Goal: Task Accomplishment & Management: Use online tool/utility

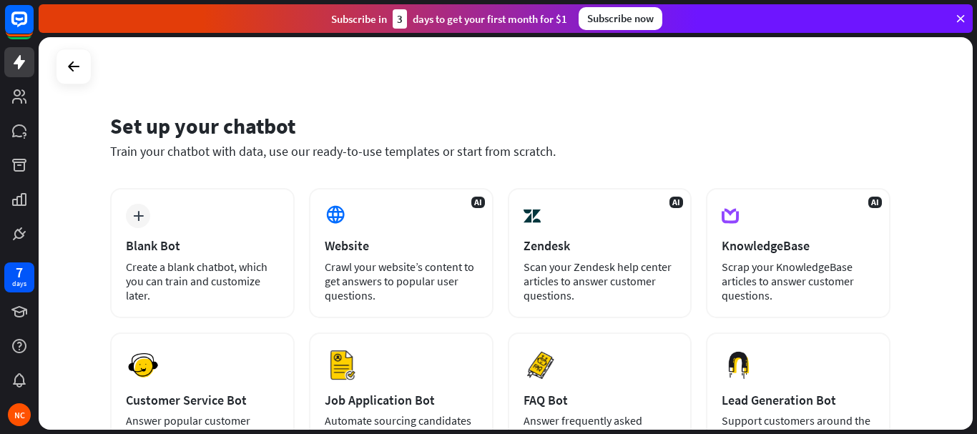
click at [964, 12] on icon at bounding box center [960, 18] width 13 height 13
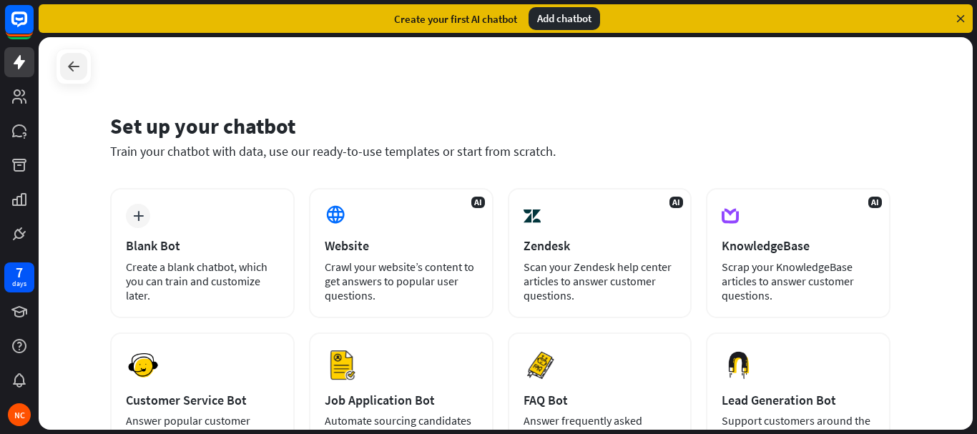
click at [77, 70] on icon at bounding box center [73, 66] width 17 height 17
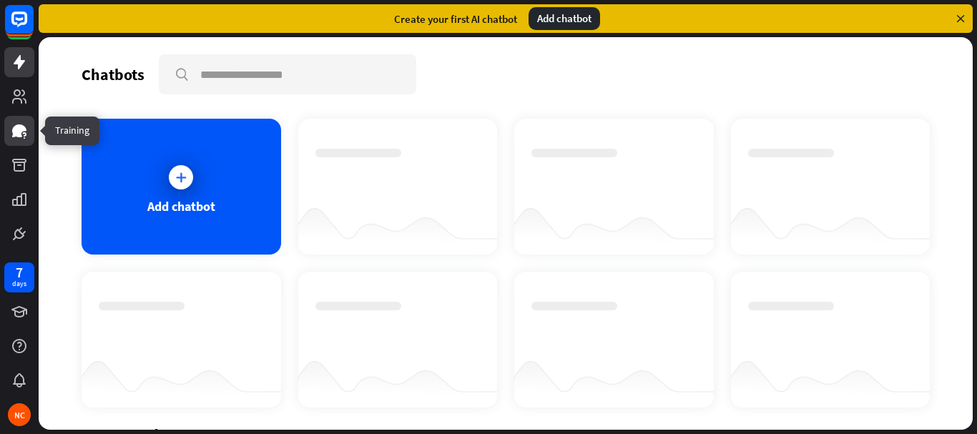
click at [16, 132] on icon at bounding box center [19, 130] width 14 height 13
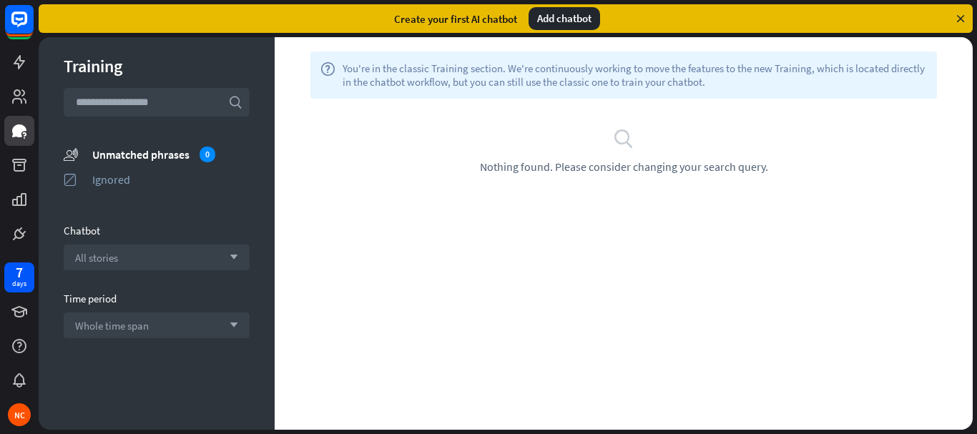
click at [647, 139] on div "search Nothing found. Please consider changing your search query." at bounding box center [623, 150] width 655 height 46
click at [617, 140] on icon "search" at bounding box center [623, 137] width 21 height 21
click at [612, 162] on span "Nothing found. Please consider changing your search query." at bounding box center [624, 167] width 288 height 14
click at [20, 138] on icon at bounding box center [19, 130] width 17 height 17
click at [11, 102] on icon at bounding box center [19, 96] width 17 height 17
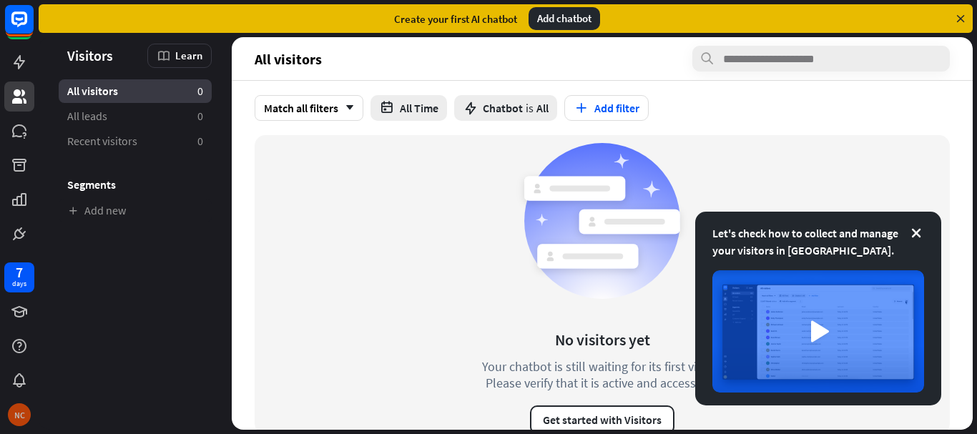
click at [16, 416] on div "NC" at bounding box center [19, 414] width 23 height 23
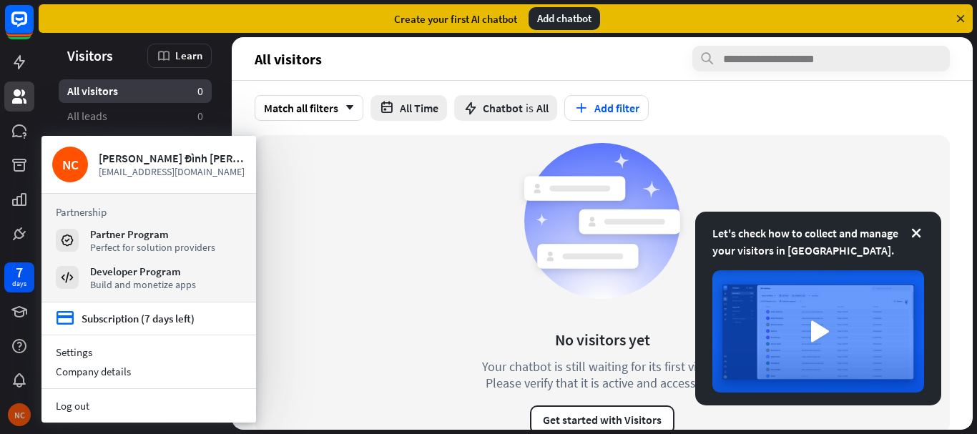
click at [16, 416] on div "NC" at bounding box center [19, 414] width 23 height 23
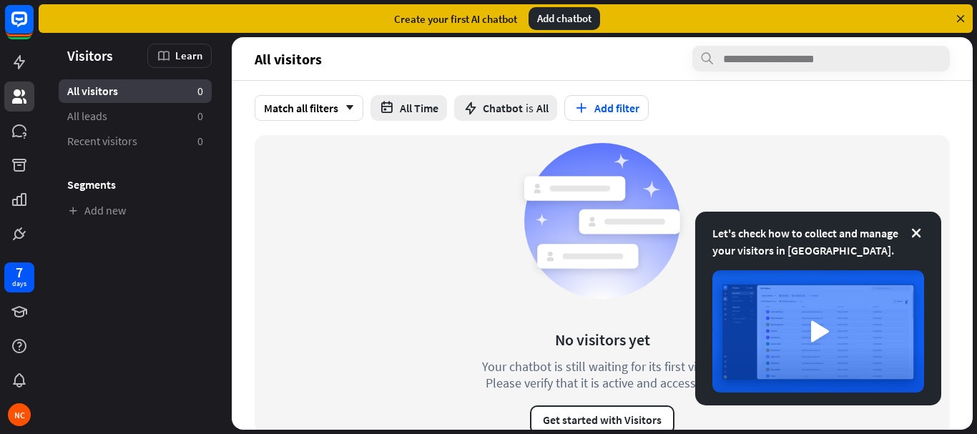
click at [960, 16] on icon at bounding box center [960, 18] width 13 height 13
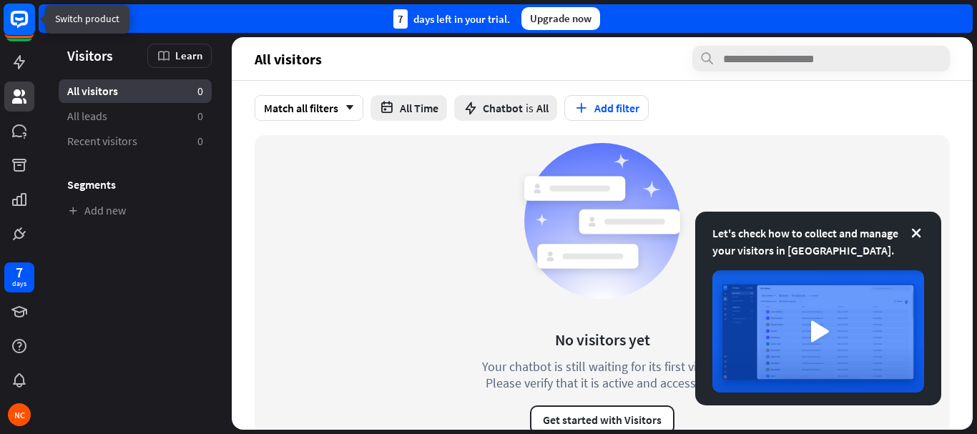
click at [17, 19] on icon at bounding box center [19, 19] width 9 height 4
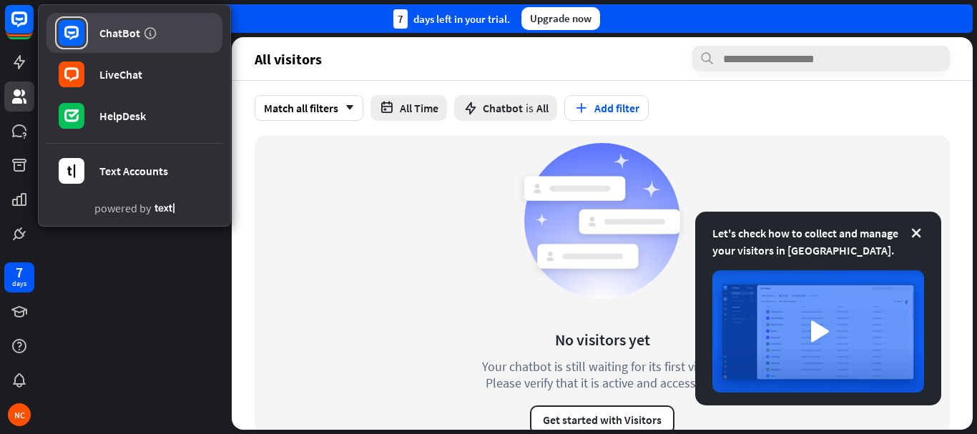
click at [104, 31] on div "ChatBot" at bounding box center [119, 33] width 41 height 14
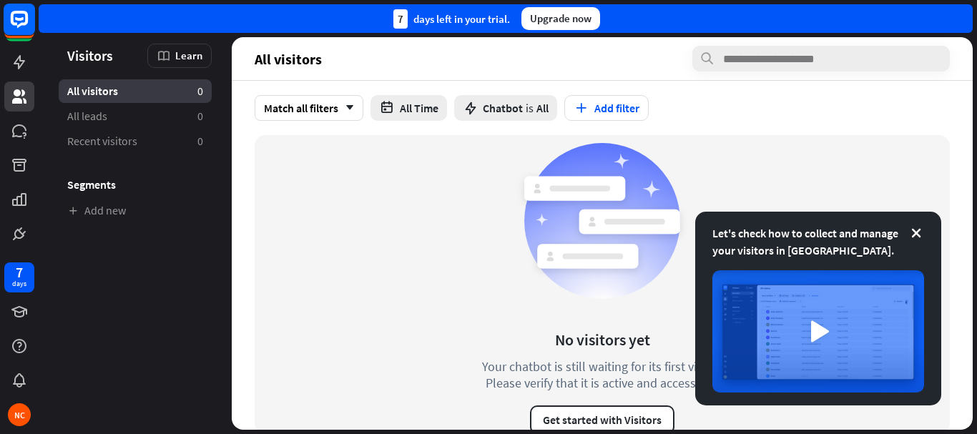
click at [15, 16] on rect at bounding box center [19, 19] width 31 height 31
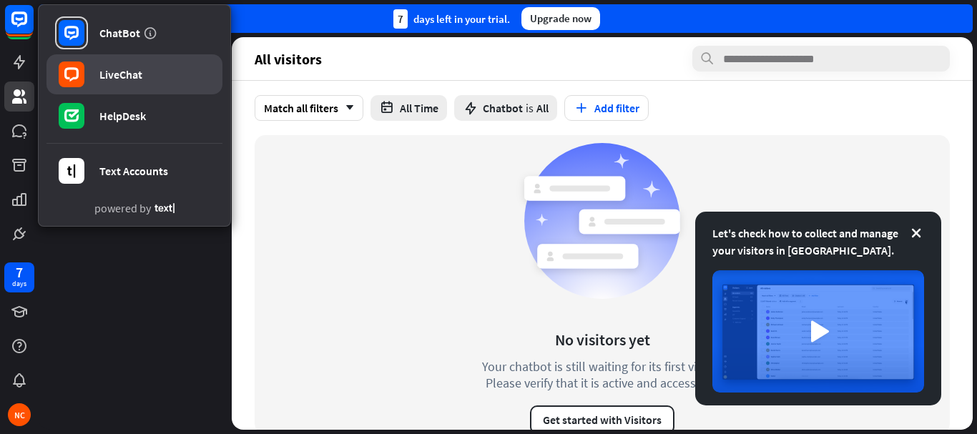
click at [92, 77] on link "LiveChat" at bounding box center [134, 74] width 176 height 40
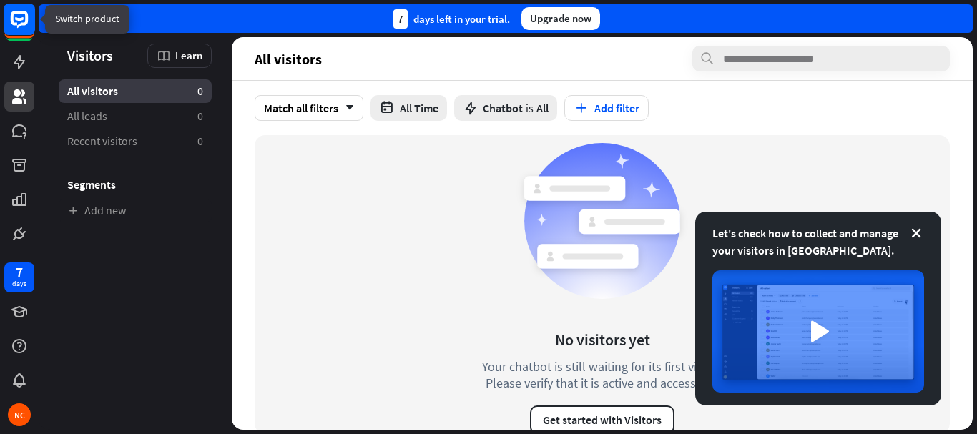
click at [16, 26] on rect at bounding box center [19, 19] width 31 height 31
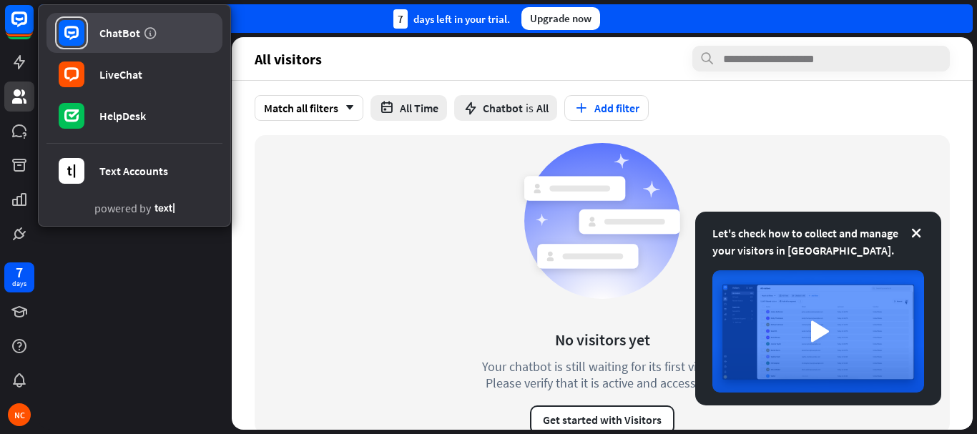
click at [80, 25] on rect at bounding box center [72, 33] width 26 height 26
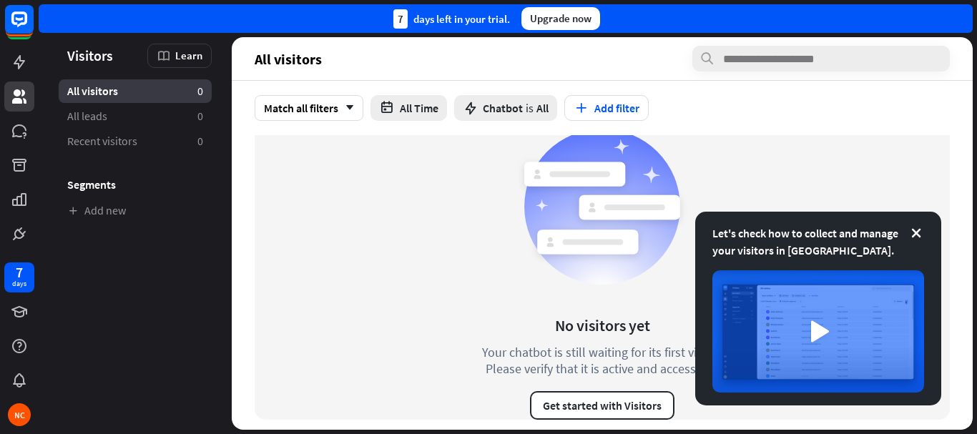
scroll to position [19, 0]
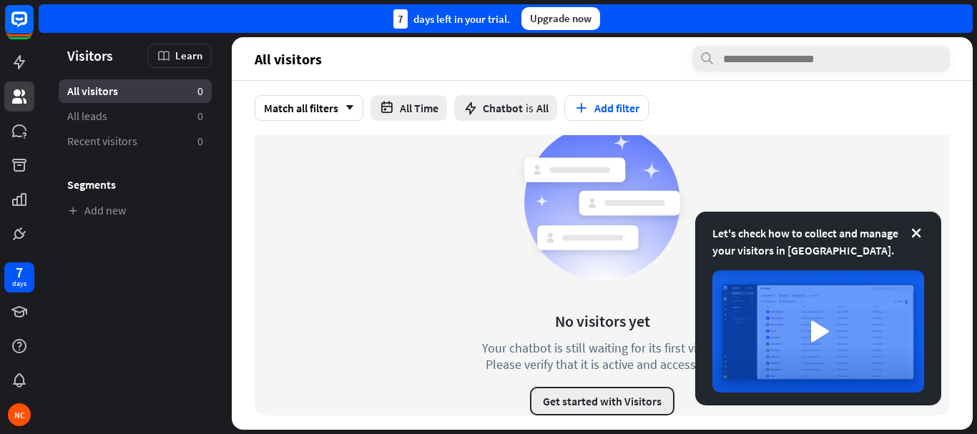
click at [594, 402] on button "Get started with Visitors" at bounding box center [602, 401] width 144 height 29
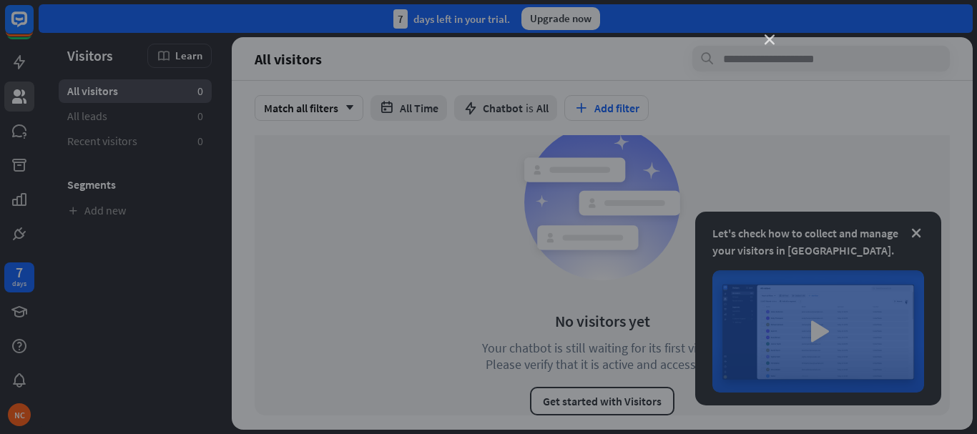
click at [769, 36] on icon "close" at bounding box center [770, 40] width 10 height 10
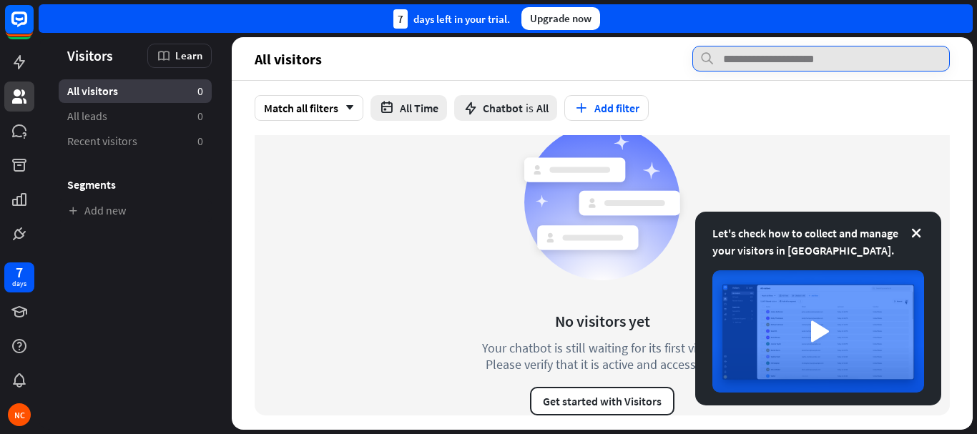
click at [753, 55] on input "text" at bounding box center [821, 59] width 258 height 26
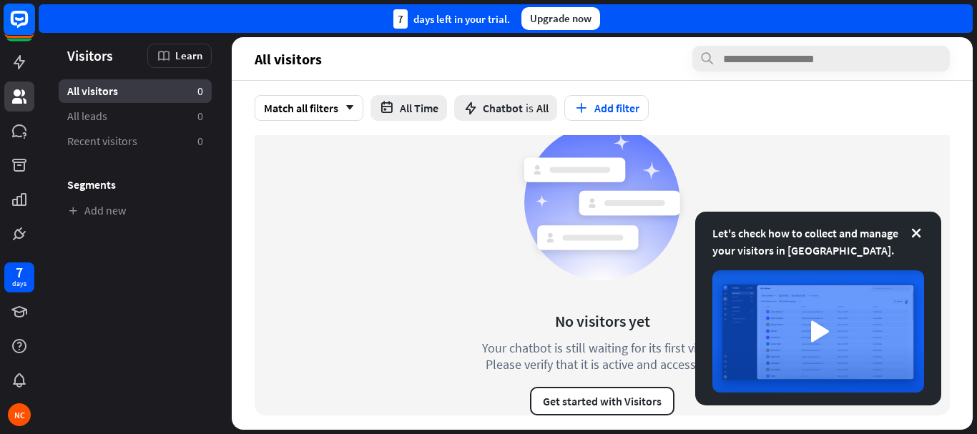
click at [24, 18] on rect at bounding box center [19, 19] width 31 height 31
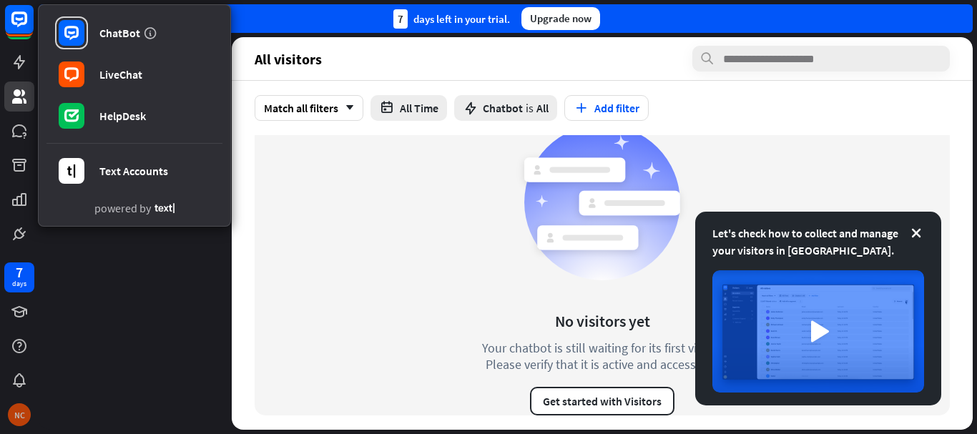
click at [14, 421] on div "NC" at bounding box center [19, 414] width 23 height 23
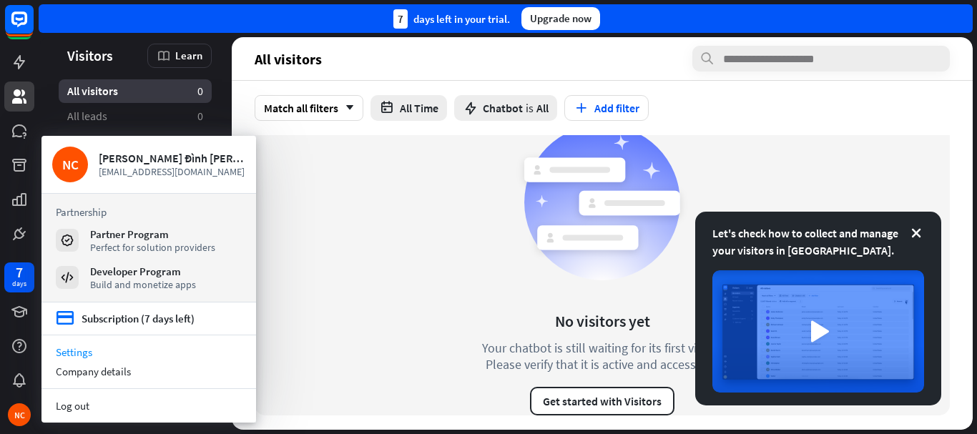
click at [87, 354] on link "Settings" at bounding box center [148, 352] width 215 height 19
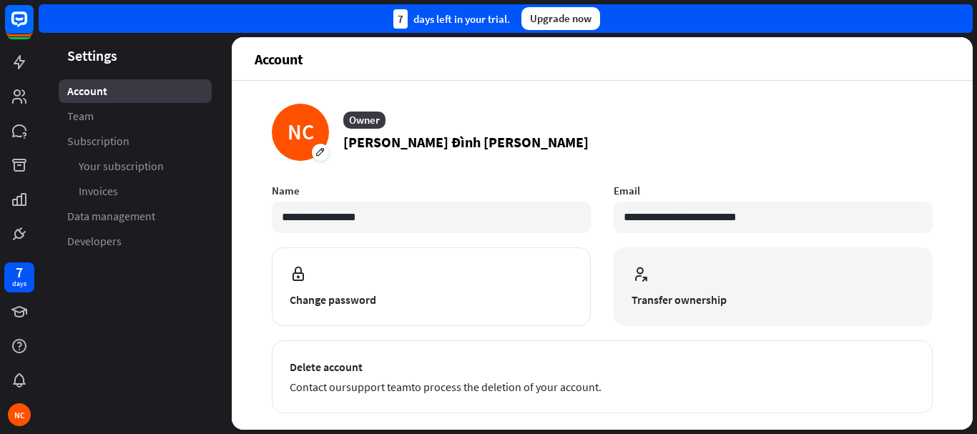
click at [654, 291] on span "Transfer ownership" at bounding box center [773, 299] width 283 height 17
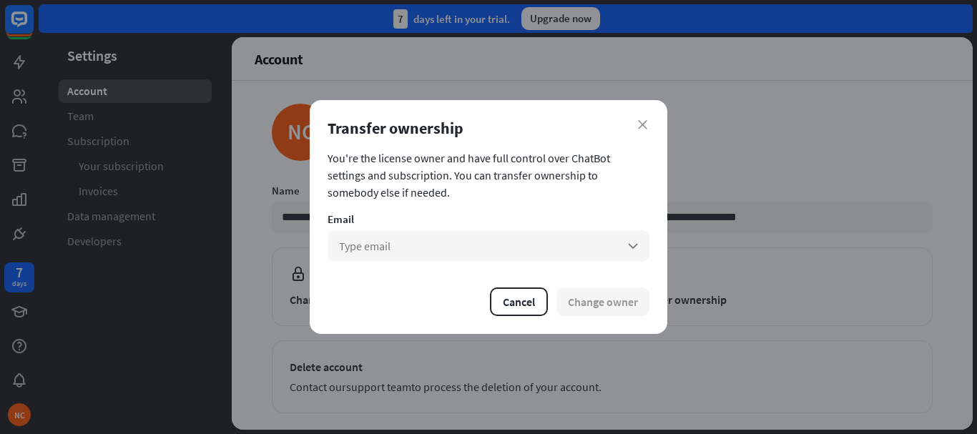
click at [649, 117] on div "close Transfer ownership You're the license owner and have full control over Ch…" at bounding box center [489, 217] width 358 height 234
click at [642, 119] on div "Transfer ownership" at bounding box center [489, 128] width 322 height 20
click at [534, 295] on button "Cancel" at bounding box center [519, 302] width 58 height 29
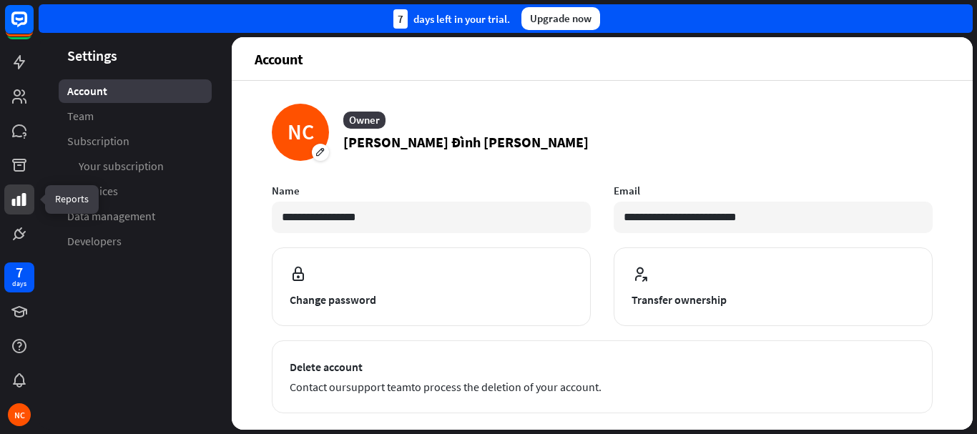
click at [11, 210] on link at bounding box center [19, 200] width 30 height 30
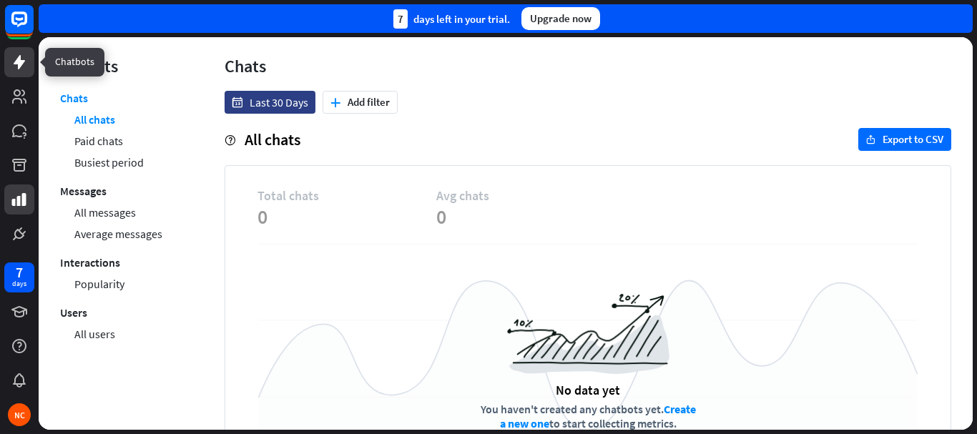
click at [21, 52] on link at bounding box center [19, 62] width 30 height 30
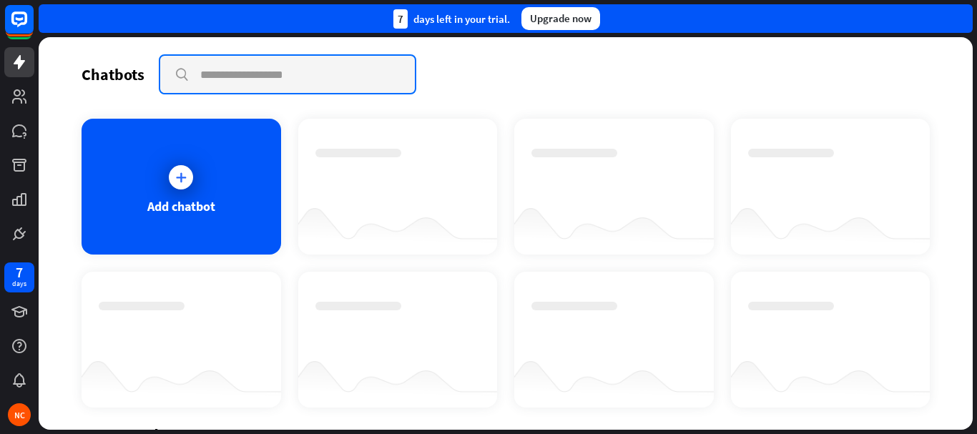
click at [226, 73] on input "text" at bounding box center [287, 74] width 255 height 37
paste input "**********"
type input "**********"
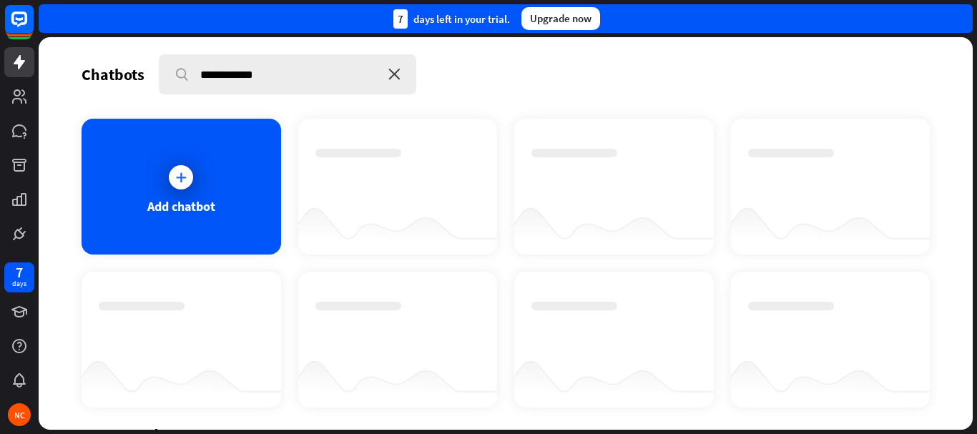
click at [394, 77] on icon "close" at bounding box center [394, 74] width 12 height 11
click at [175, 192] on div at bounding box center [181, 178] width 36 height 36
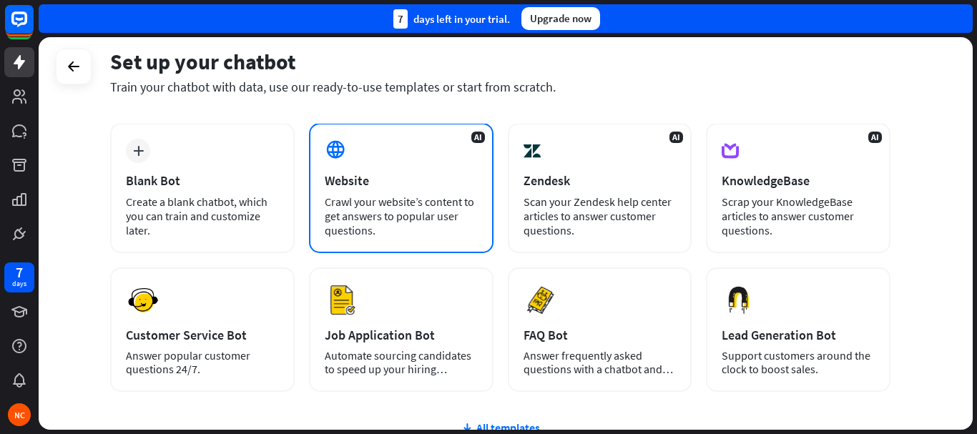
scroll to position [143, 0]
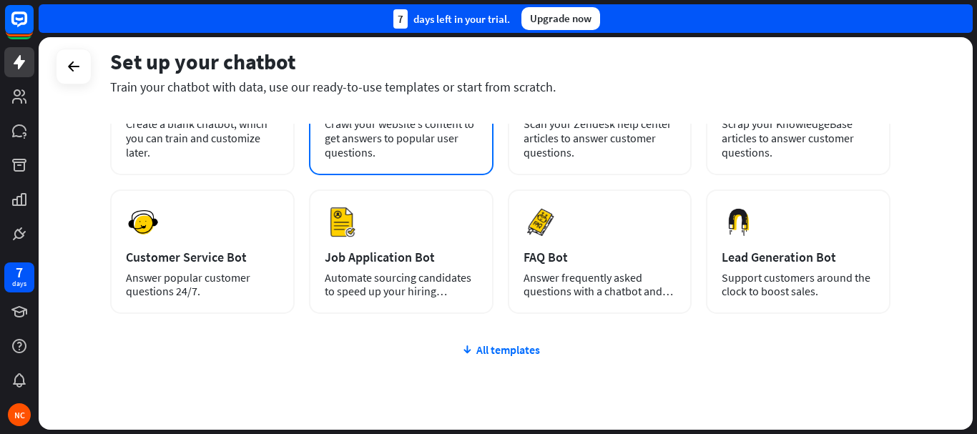
click at [363, 175] on div "AI Website Crawl your website’s content to get answers to popular user question…" at bounding box center [401, 110] width 185 height 130
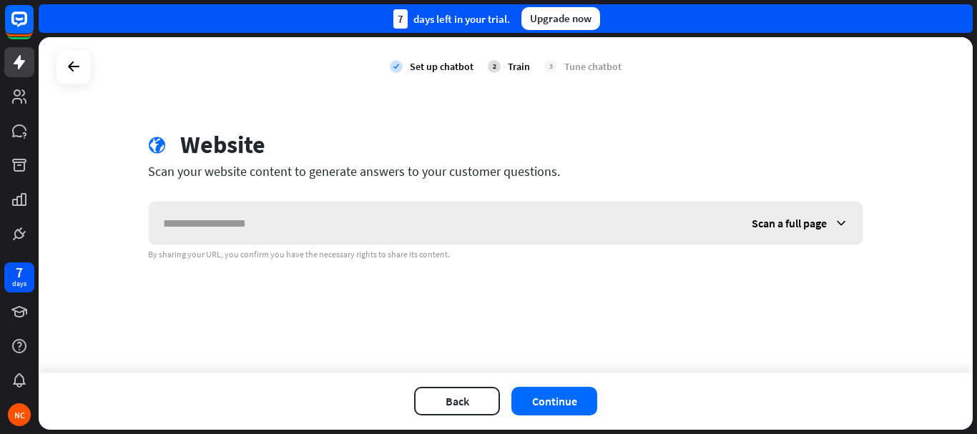
click at [336, 219] on input "text" at bounding box center [443, 223] width 589 height 43
type input "***"
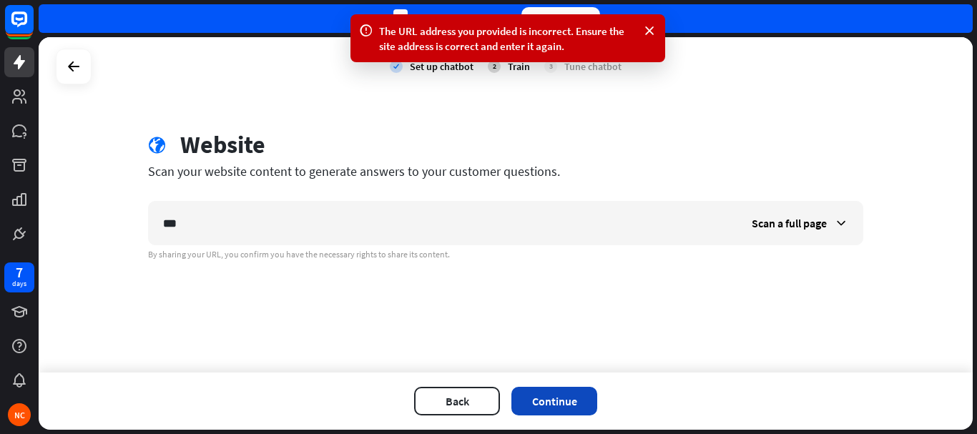
click at [538, 401] on button "Continue" at bounding box center [554, 401] width 86 height 29
click at [644, 30] on icon at bounding box center [649, 31] width 14 height 15
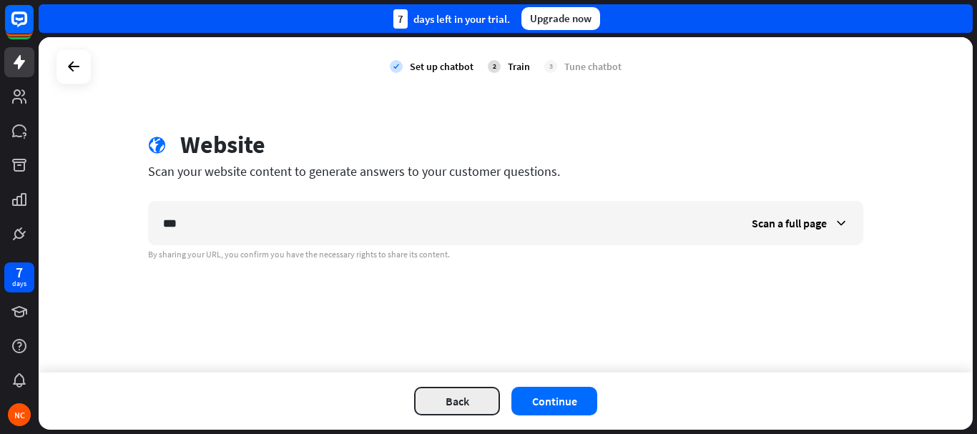
click at [423, 399] on button "Back" at bounding box center [457, 401] width 86 height 29
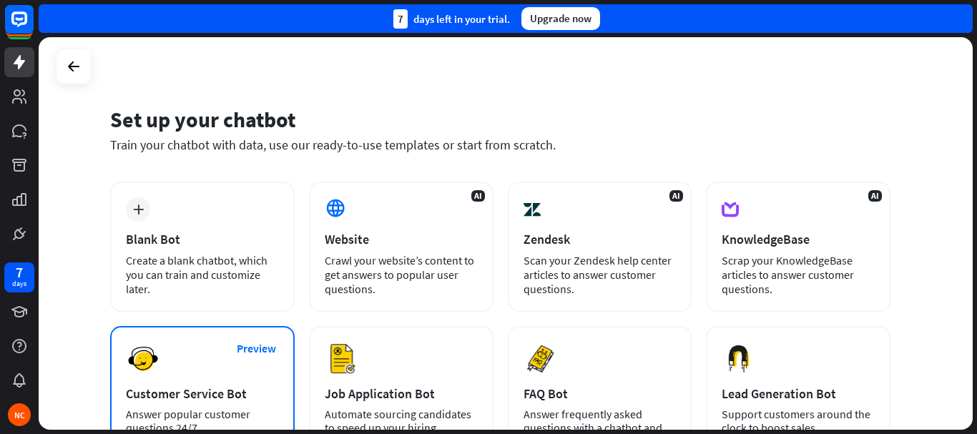
scroll to position [0, 0]
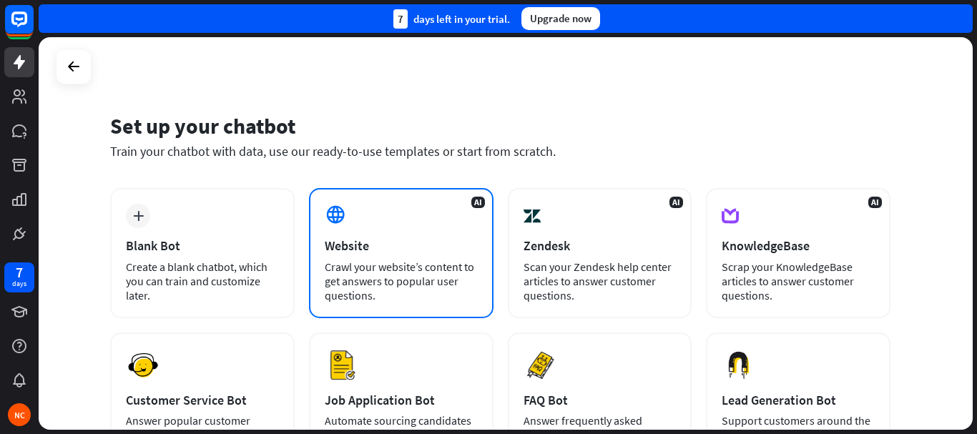
click at [338, 261] on div "Crawl your website’s content to get answers to popular user questions." at bounding box center [401, 281] width 153 height 43
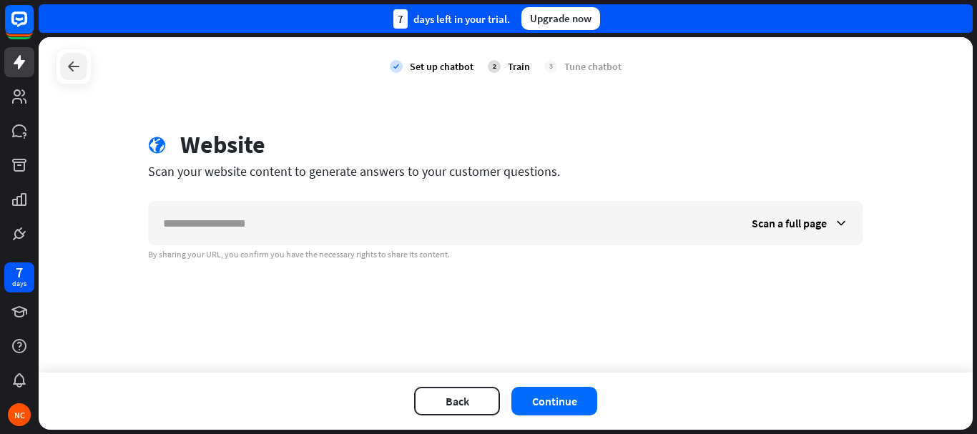
click at [69, 62] on icon at bounding box center [73, 66] width 17 height 17
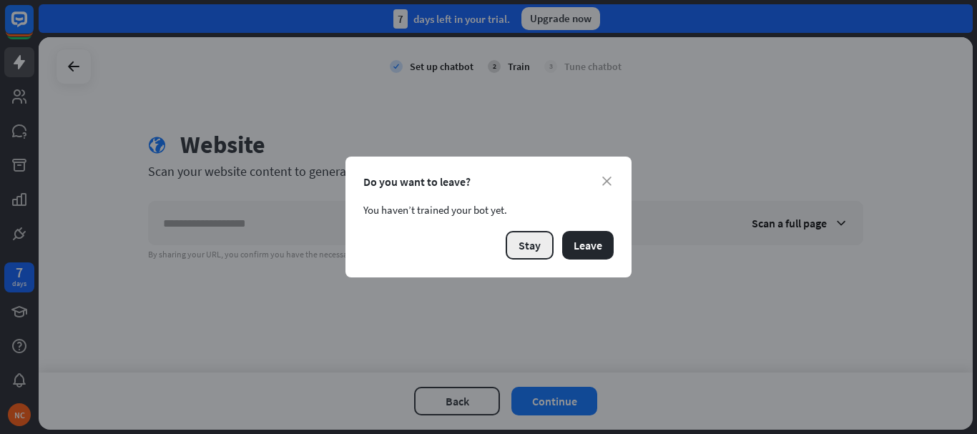
click at [531, 245] on button "Stay" at bounding box center [530, 245] width 48 height 29
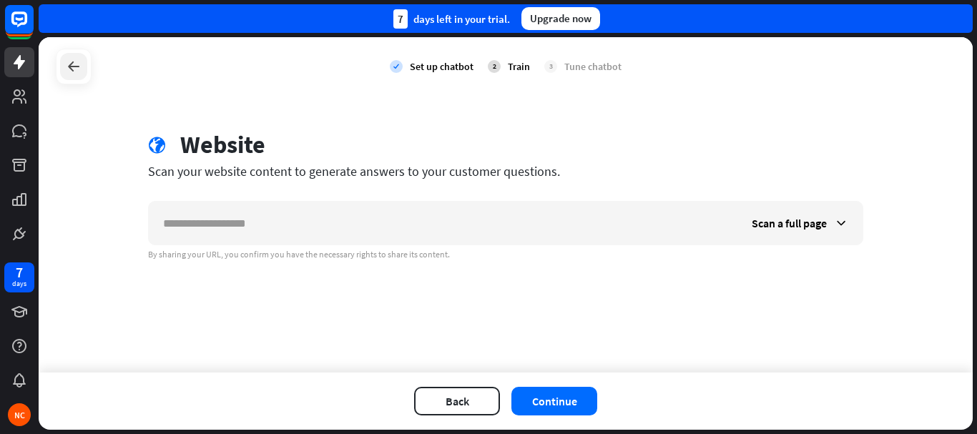
click at [74, 68] on icon at bounding box center [73, 66] width 17 height 17
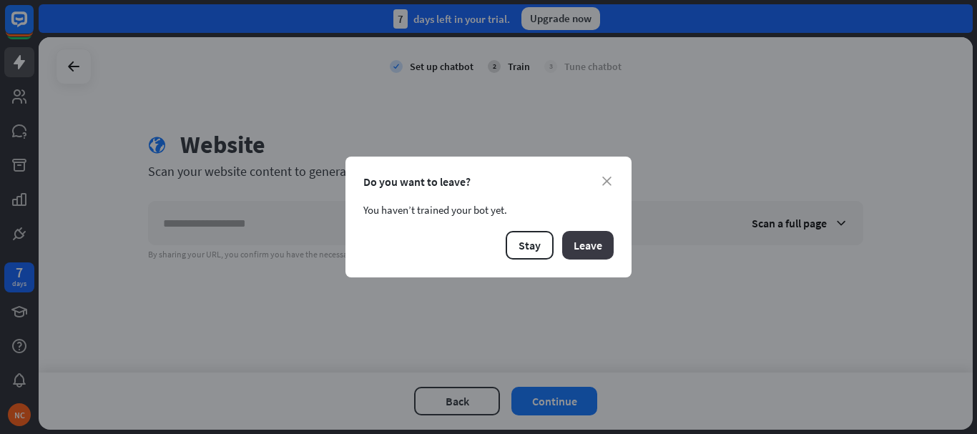
click at [580, 235] on button "Leave" at bounding box center [588, 245] width 52 height 29
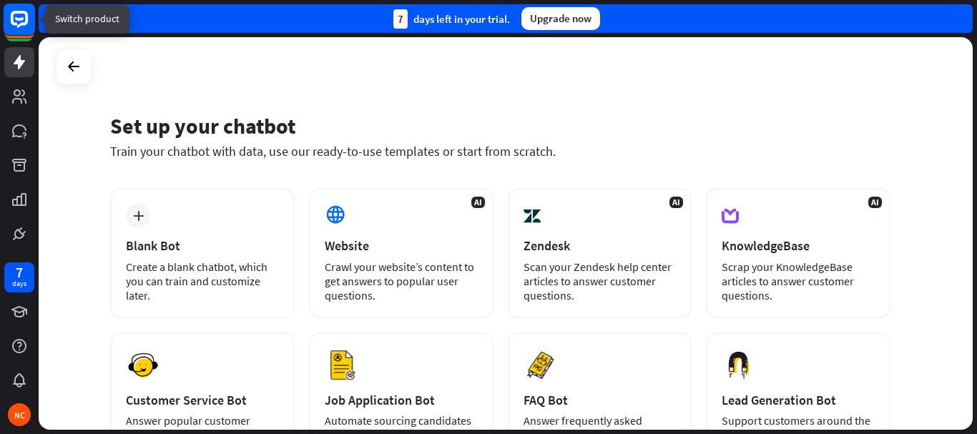
click at [24, 28] on rect at bounding box center [19, 19] width 31 height 31
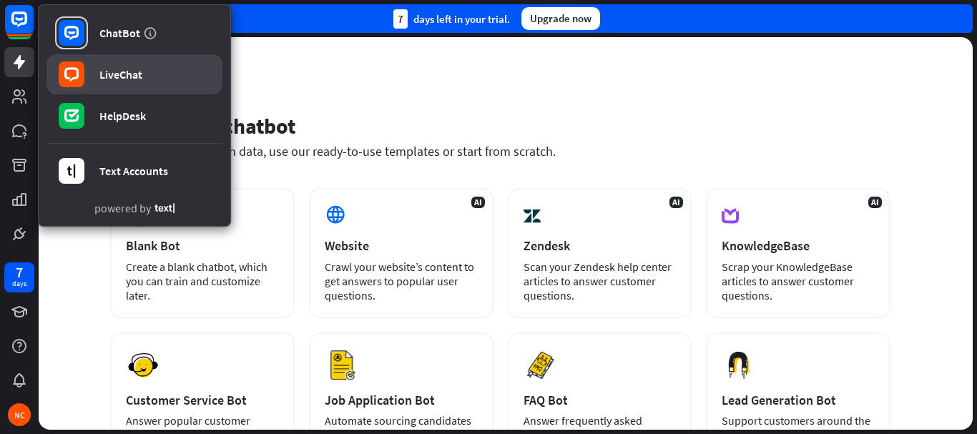
click at [94, 79] on link "LiveChat" at bounding box center [134, 74] width 176 height 40
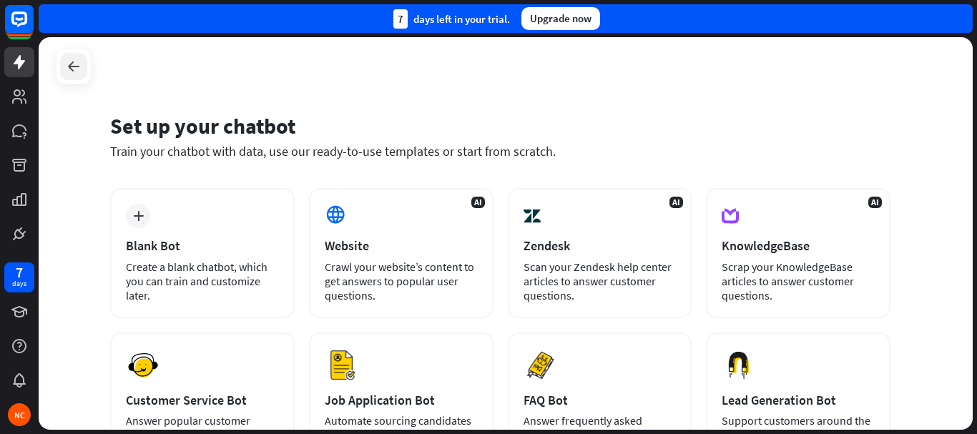
click at [67, 69] on icon at bounding box center [73, 66] width 17 height 17
